Goal: Task Accomplishment & Management: Manage account settings

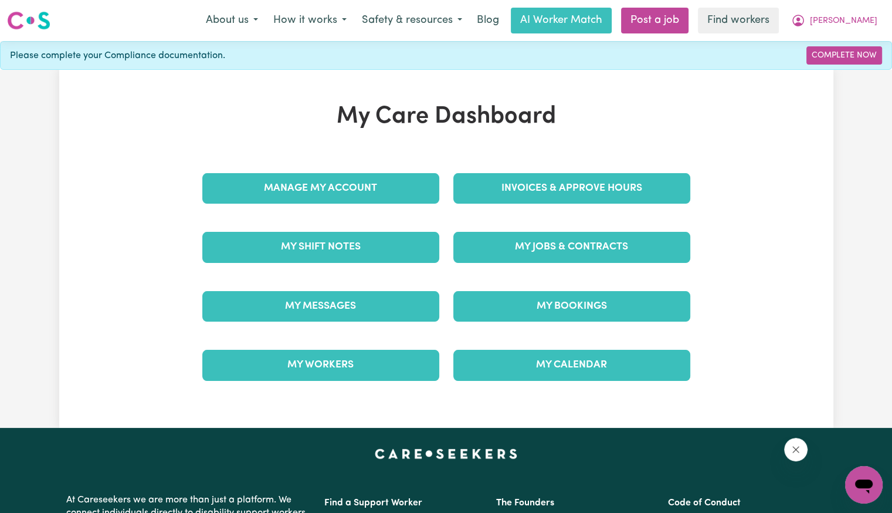
click at [519, 172] on div "Invoices & Approve Hours" at bounding box center [571, 188] width 251 height 59
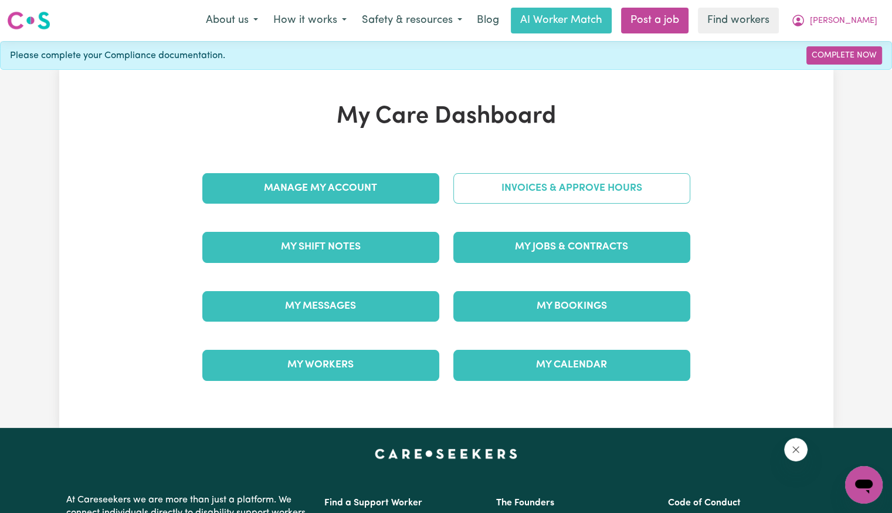
click at [521, 184] on link "Invoices & Approve Hours" at bounding box center [571, 188] width 237 height 30
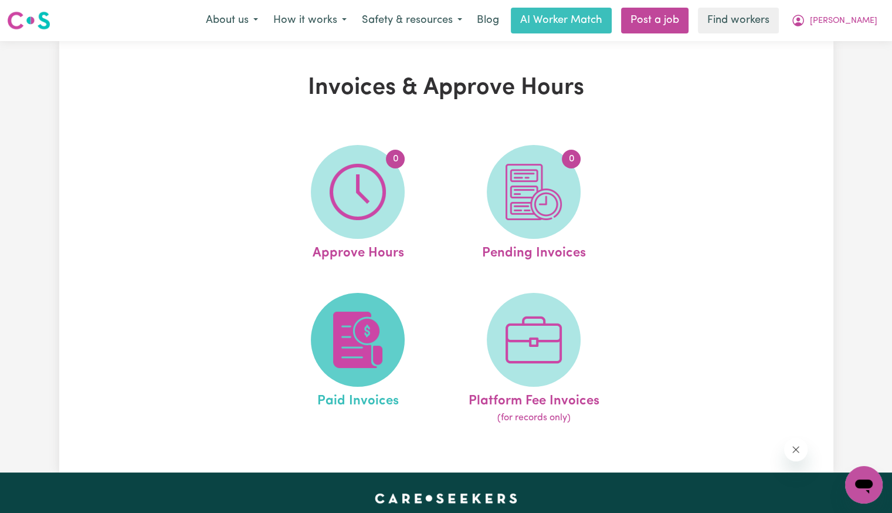
click at [332, 348] on img at bounding box center [358, 339] width 56 height 56
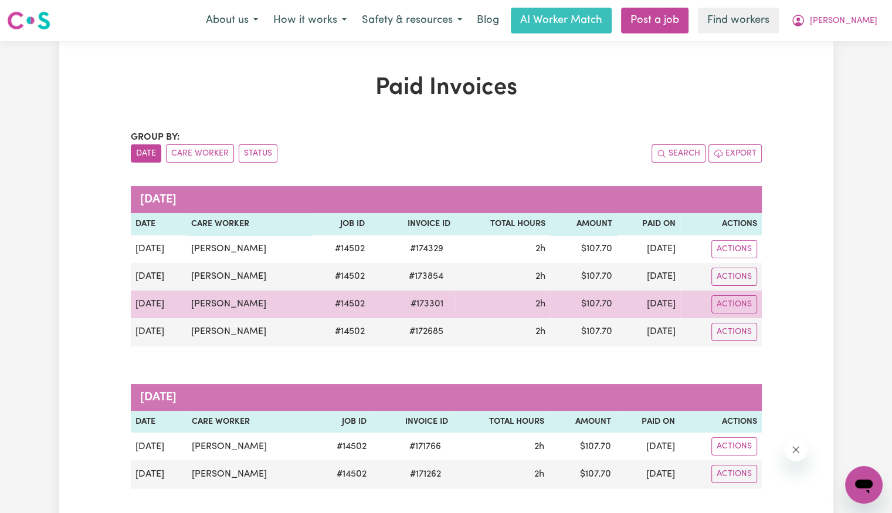
click at [431, 307] on span "# 173301" at bounding box center [426, 304] width 47 height 14
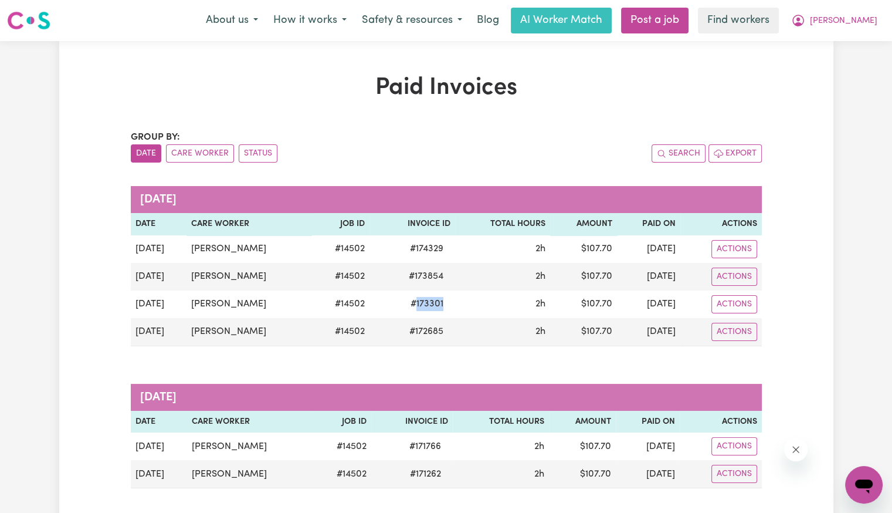
copy span "173301"
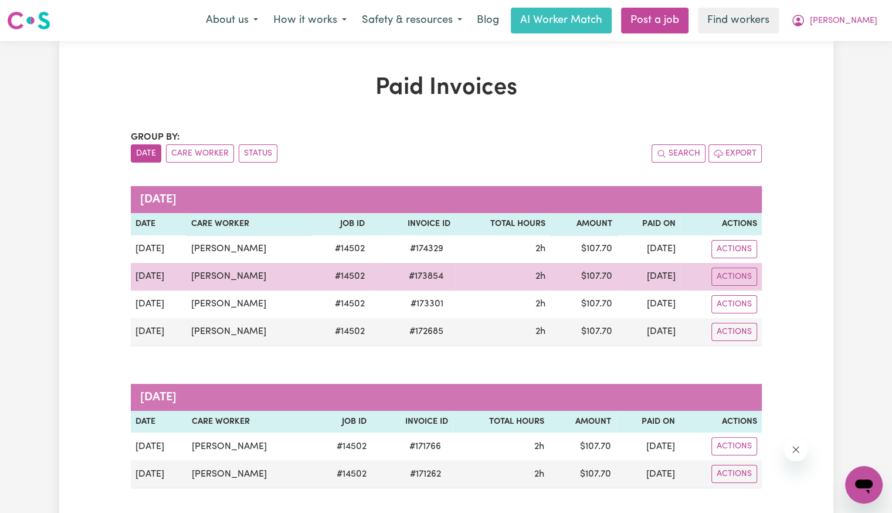
click at [431, 277] on span "# 173854" at bounding box center [426, 276] width 49 height 14
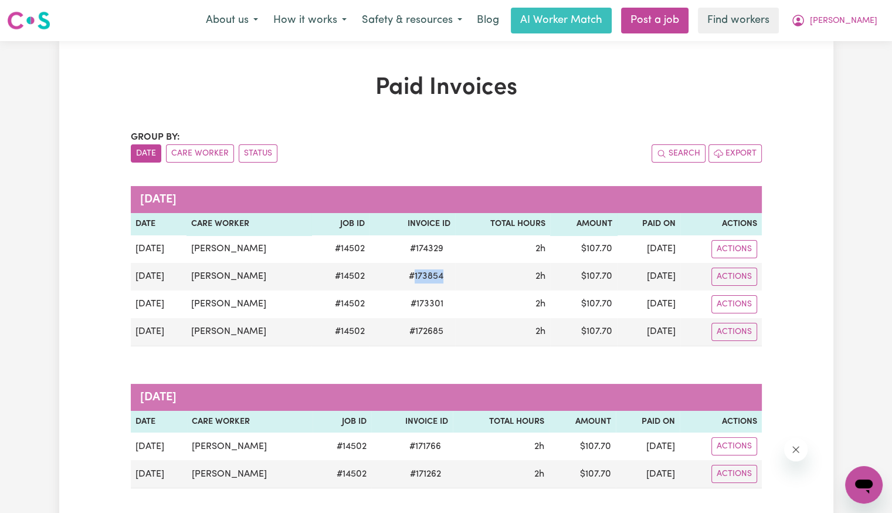
copy span "173854"
click at [845, 22] on span "[PERSON_NAME]" at bounding box center [843, 21] width 67 height 13
click at [828, 62] on link "Logout" at bounding box center [838, 67] width 93 height 22
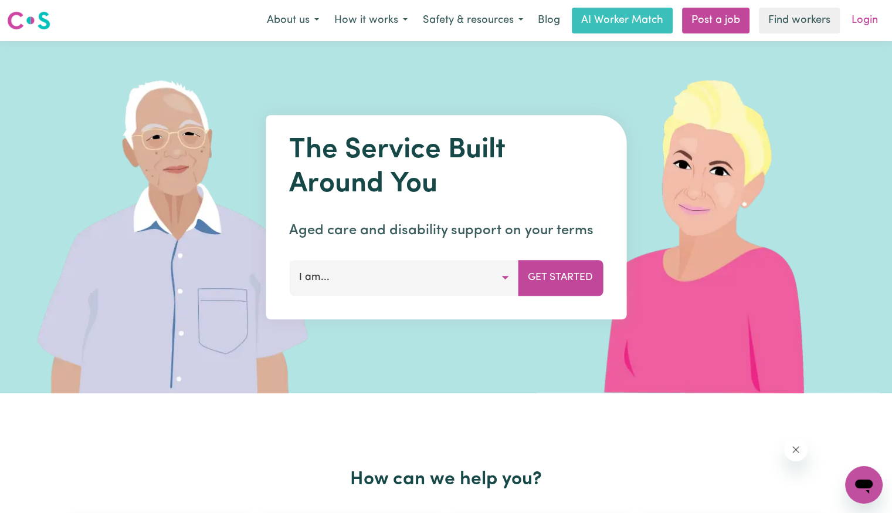
click at [853, 24] on link "Login" at bounding box center [864, 21] width 40 height 26
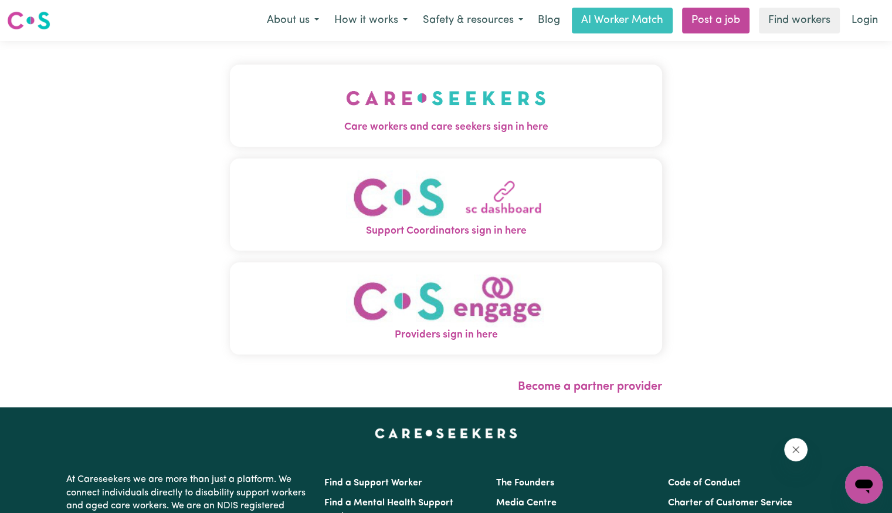
click at [371, 130] on span "Care workers and care seekers sign in here" at bounding box center [446, 127] width 432 height 15
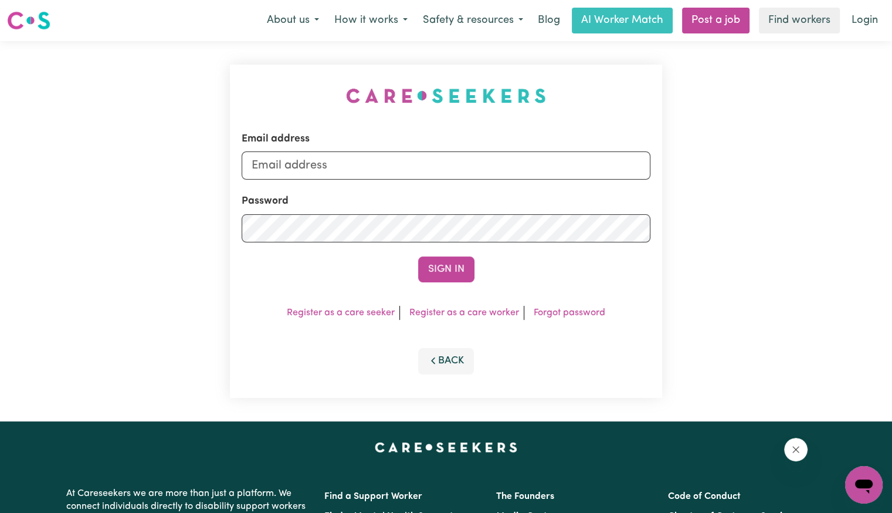
click at [448, 137] on div "Email address" at bounding box center [446, 155] width 409 height 48
click at [427, 172] on input "Email address" at bounding box center [446, 165] width 409 height 28
drag, startPoint x: 331, startPoint y: 163, endPoint x: 1037, endPoint y: 172, distance: 706.1
click at [891, 172] on html "Menu About us How it works Safety & resources Blog AI Worker Match Post a job F…" at bounding box center [446, 444] width 892 height 888
type input "[EMAIL_ADDRESS][DOMAIN_NAME]"
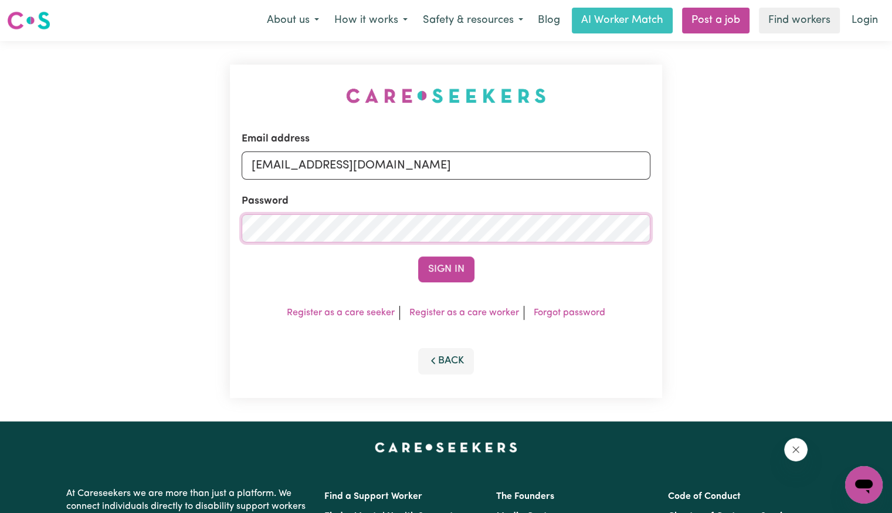
click at [418, 256] on button "Sign In" at bounding box center [446, 269] width 56 height 26
